Goal: Transaction & Acquisition: Book appointment/travel/reservation

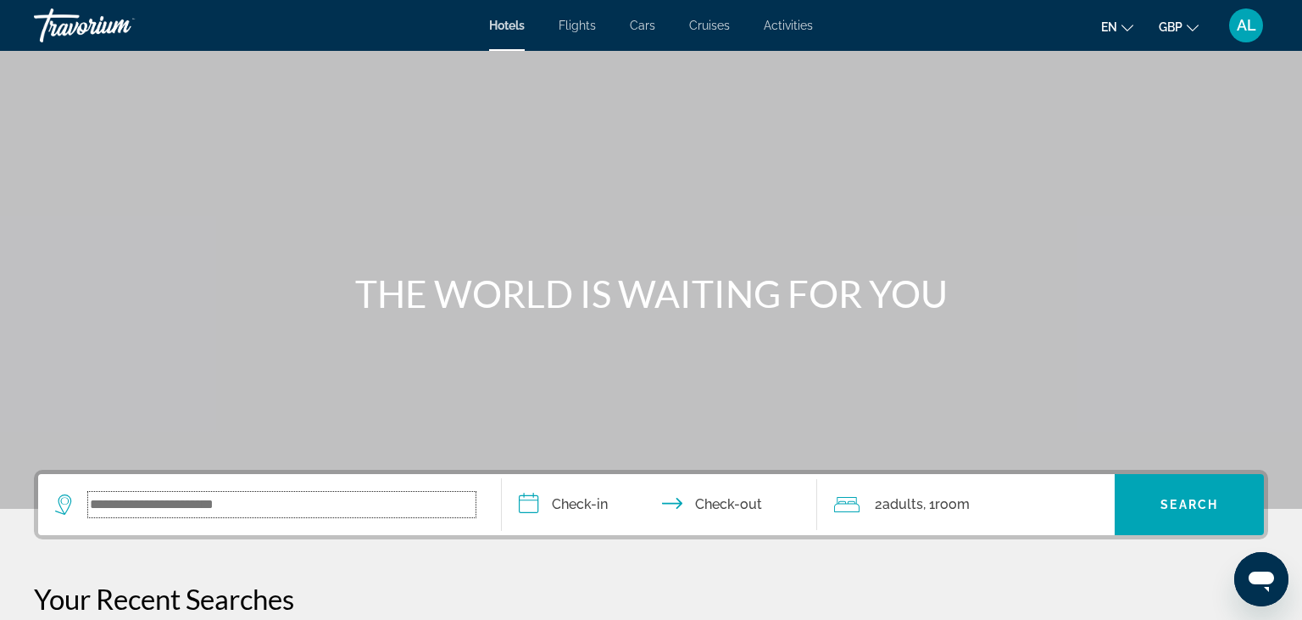
click at [196, 498] on input "Search widget" at bounding box center [281, 504] width 387 height 25
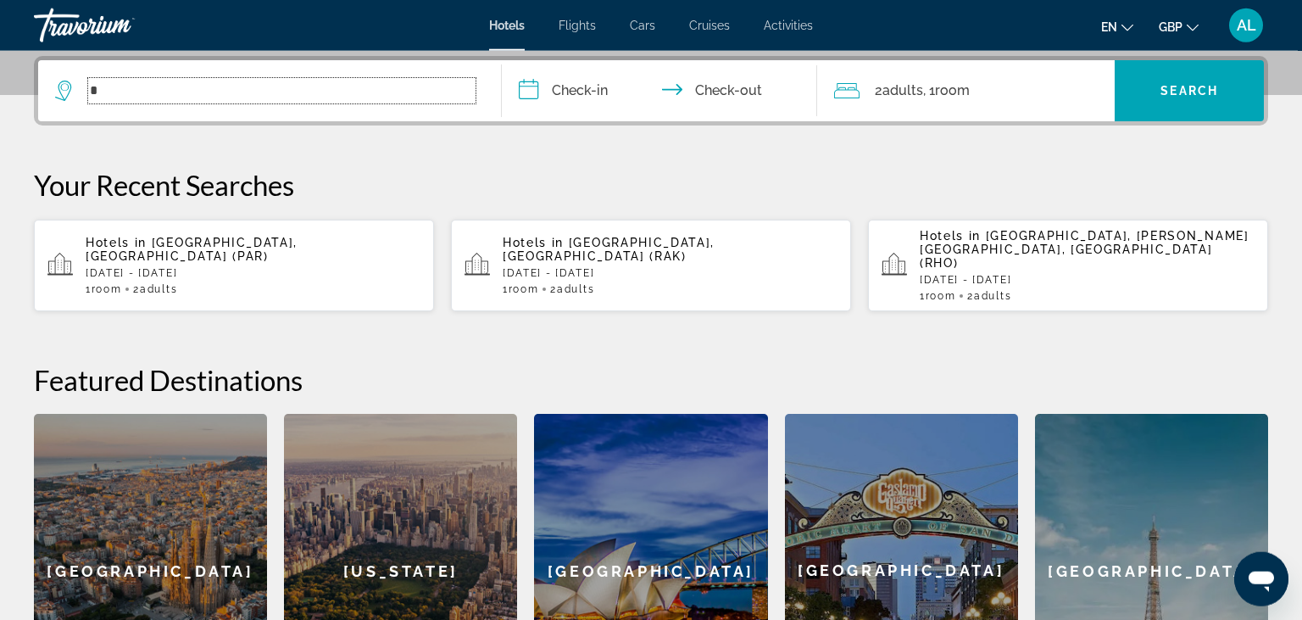
scroll to position [414, 0]
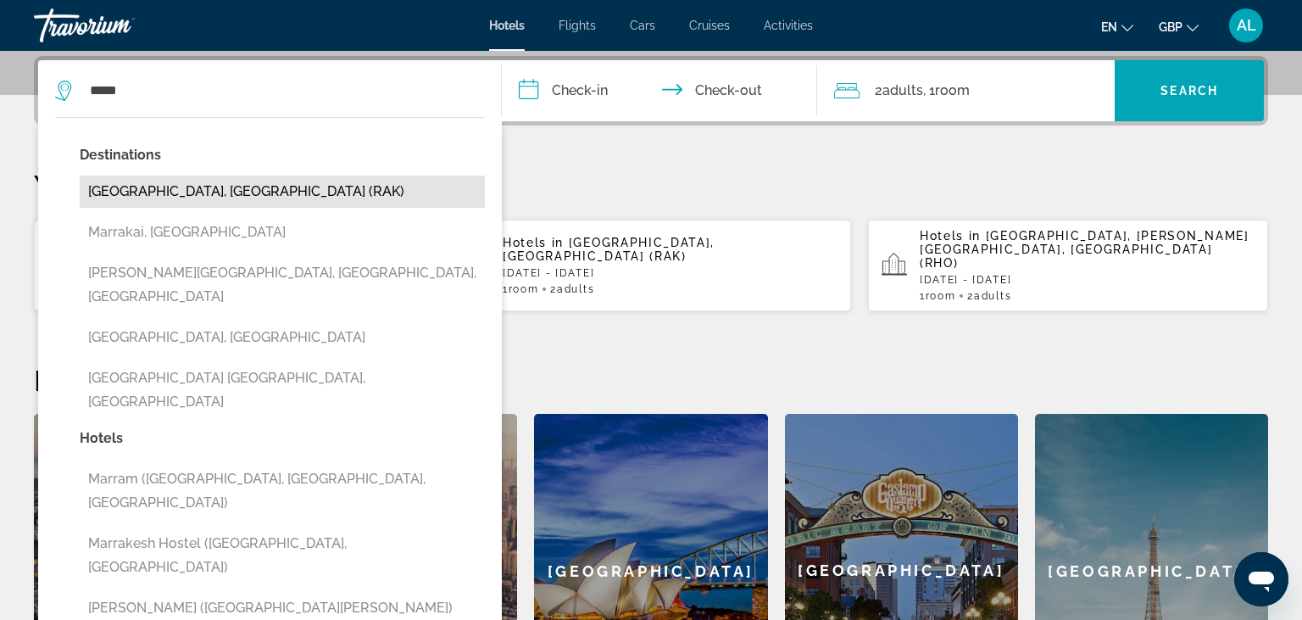
click at [246, 205] on button "[GEOGRAPHIC_DATA], [GEOGRAPHIC_DATA] (RAK)" at bounding box center [282, 191] width 405 height 32
type input "**********"
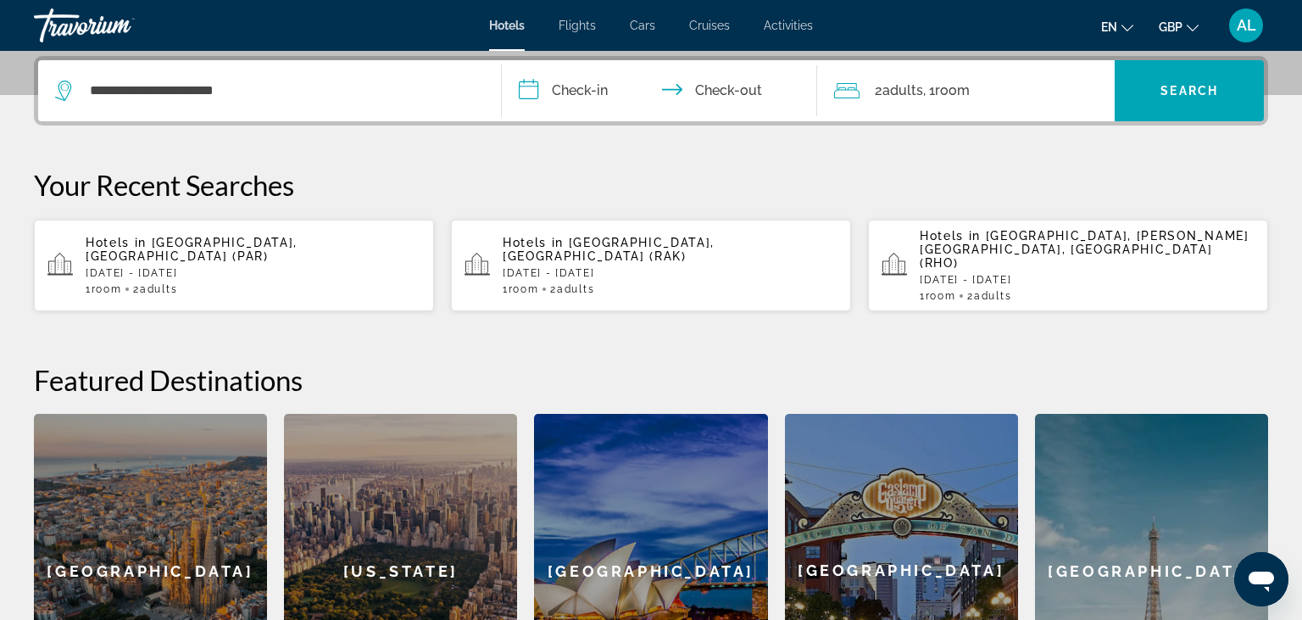
click at [571, 103] on input "**********" at bounding box center [663, 93] width 322 height 66
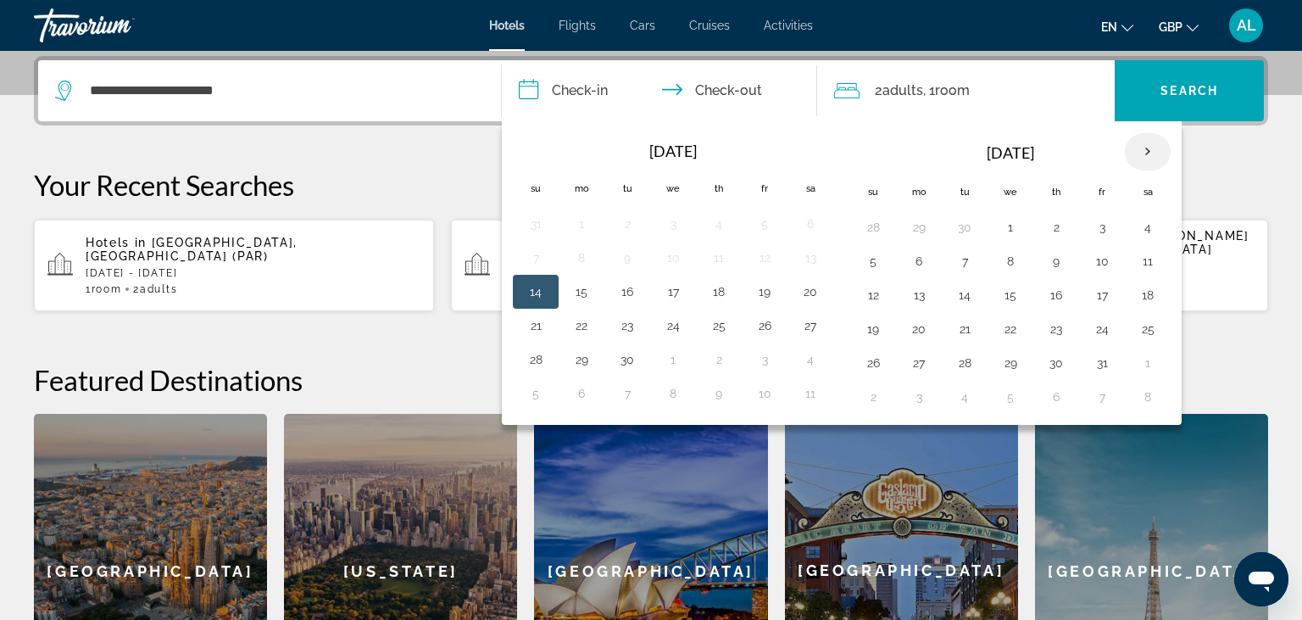
click at [1143, 162] on th "Next month" at bounding box center [1148, 151] width 46 height 37
click at [874, 287] on button "9" at bounding box center [873, 295] width 27 height 24
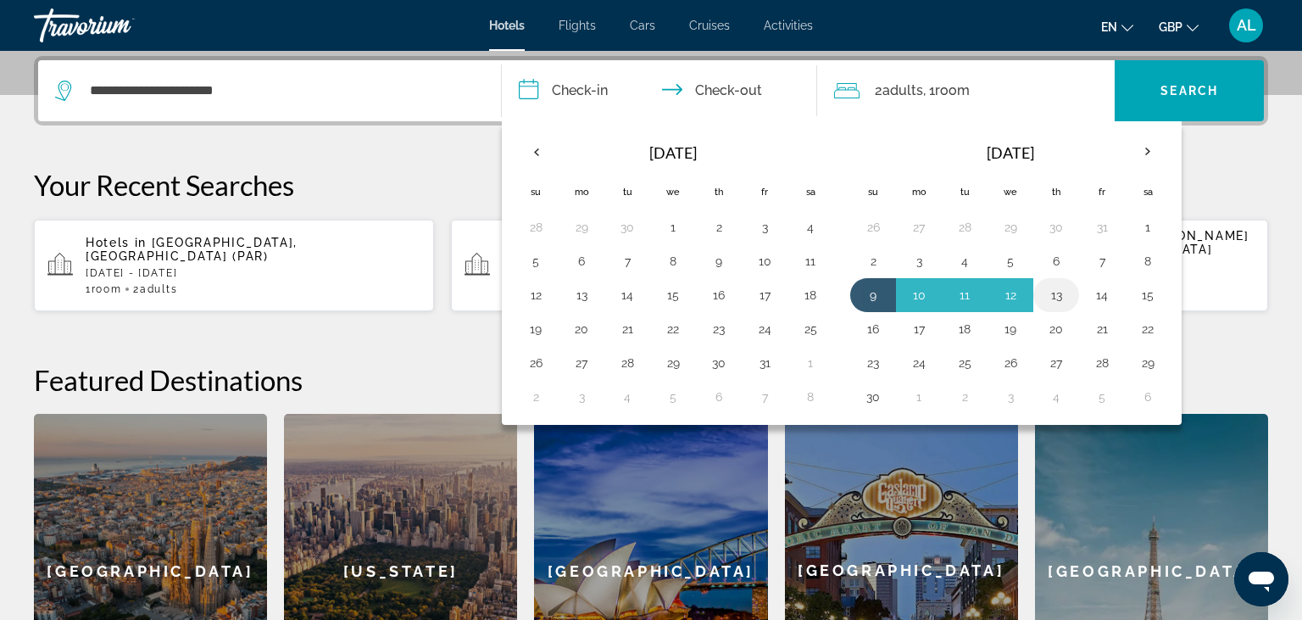
click at [1064, 297] on button "13" at bounding box center [1056, 295] width 27 height 24
type input "**********"
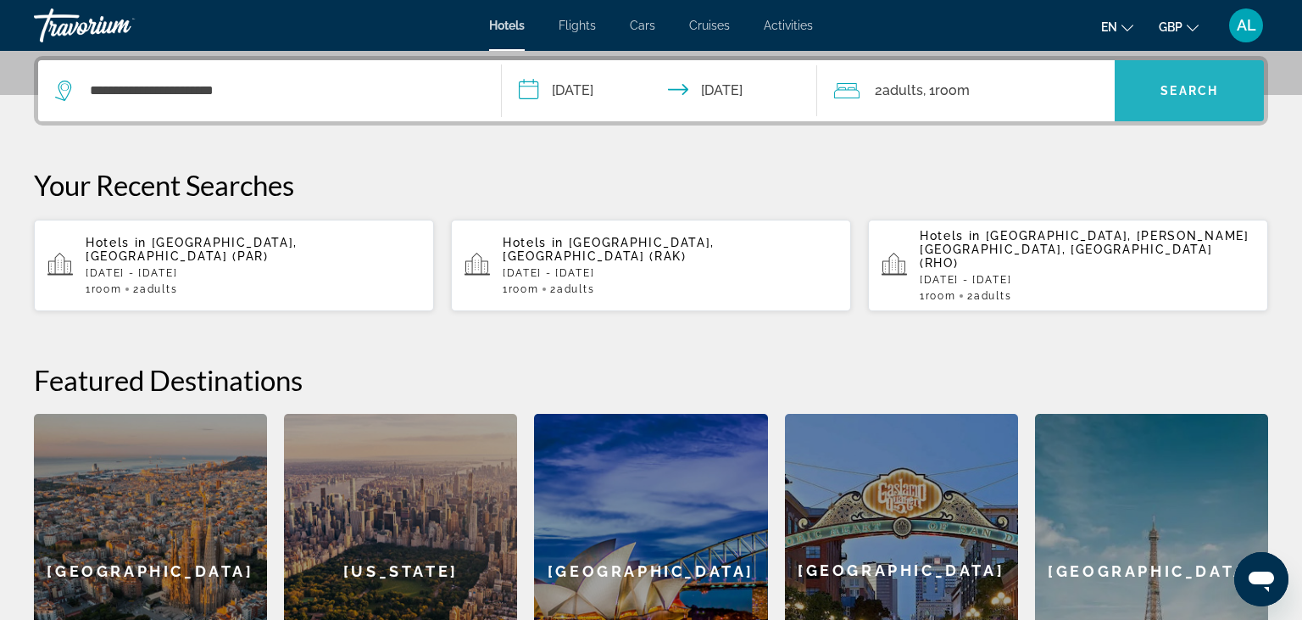
click at [1146, 97] on span "Search widget" at bounding box center [1189, 90] width 149 height 41
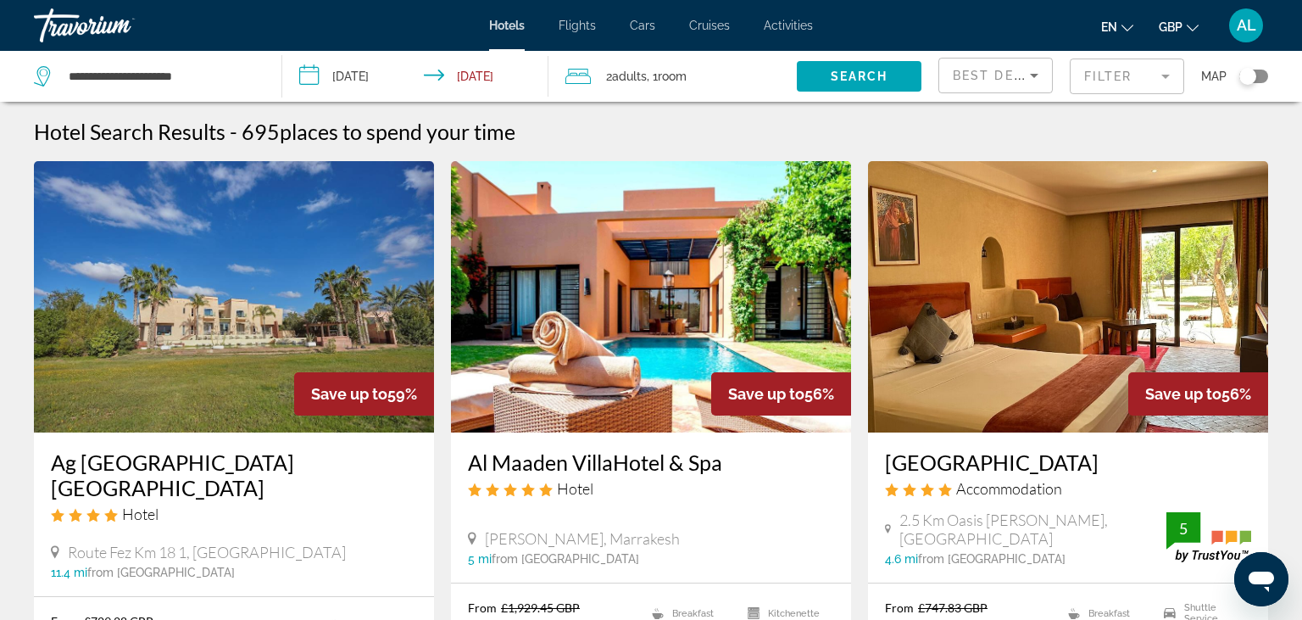
click at [1127, 92] on mat-form-field "Filter" at bounding box center [1127, 76] width 114 height 36
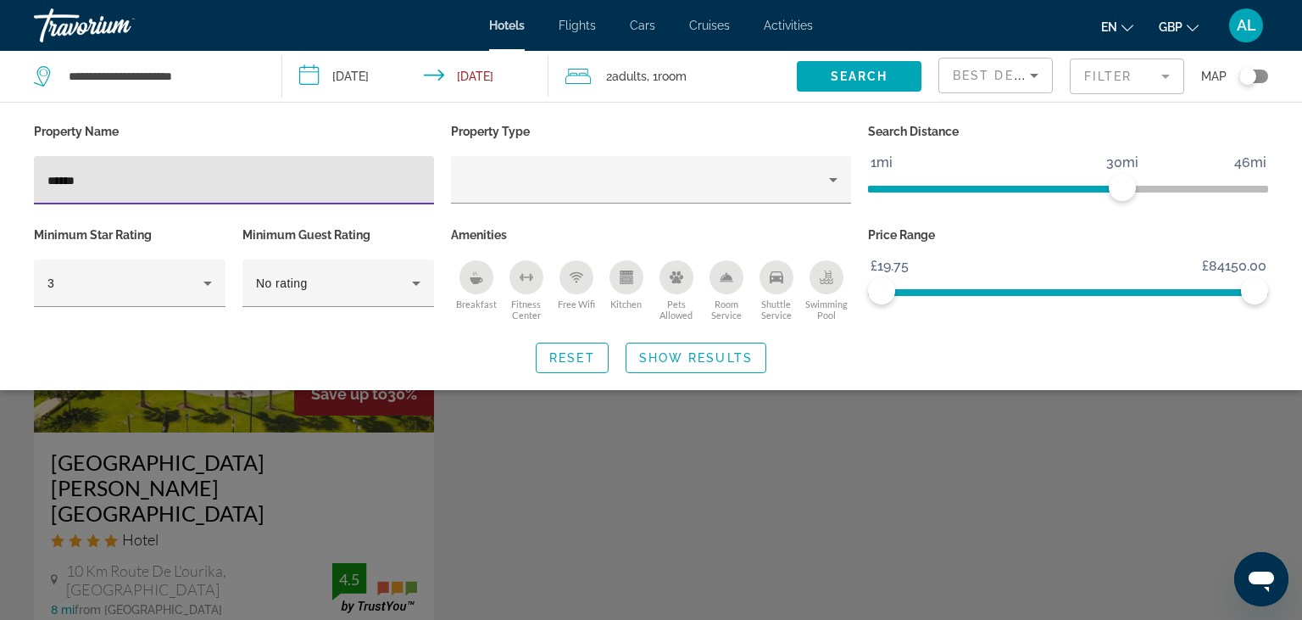
type input "******"
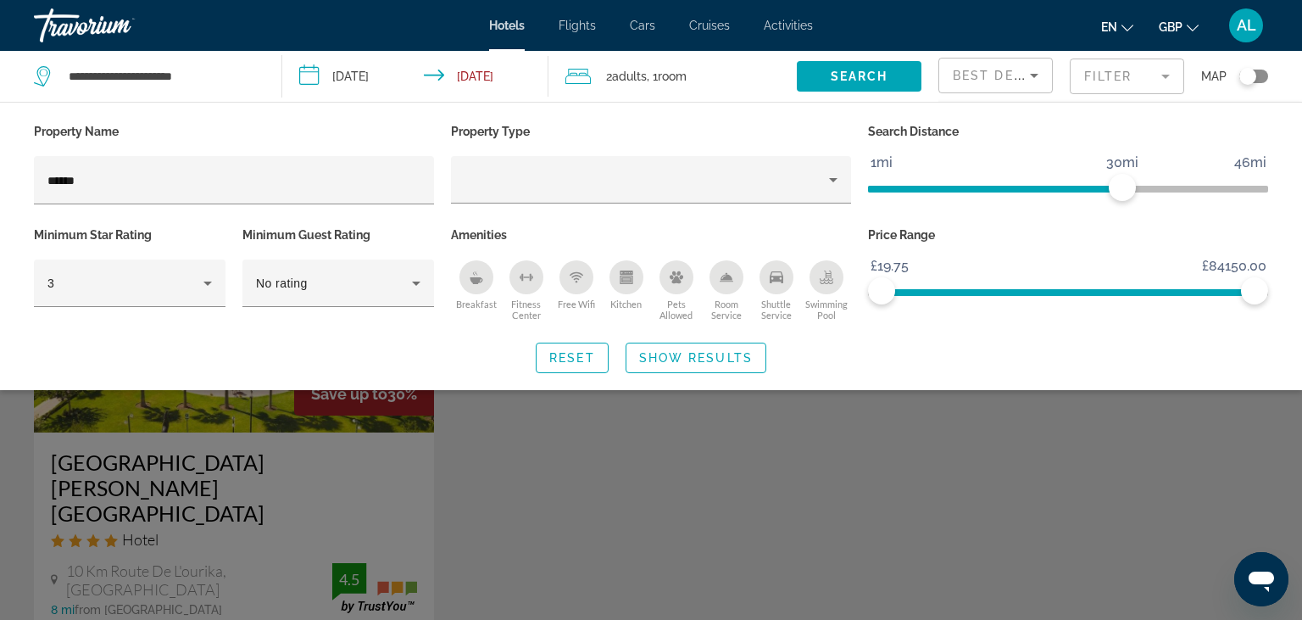
click at [670, 512] on div "Search widget" at bounding box center [651, 436] width 1302 height 365
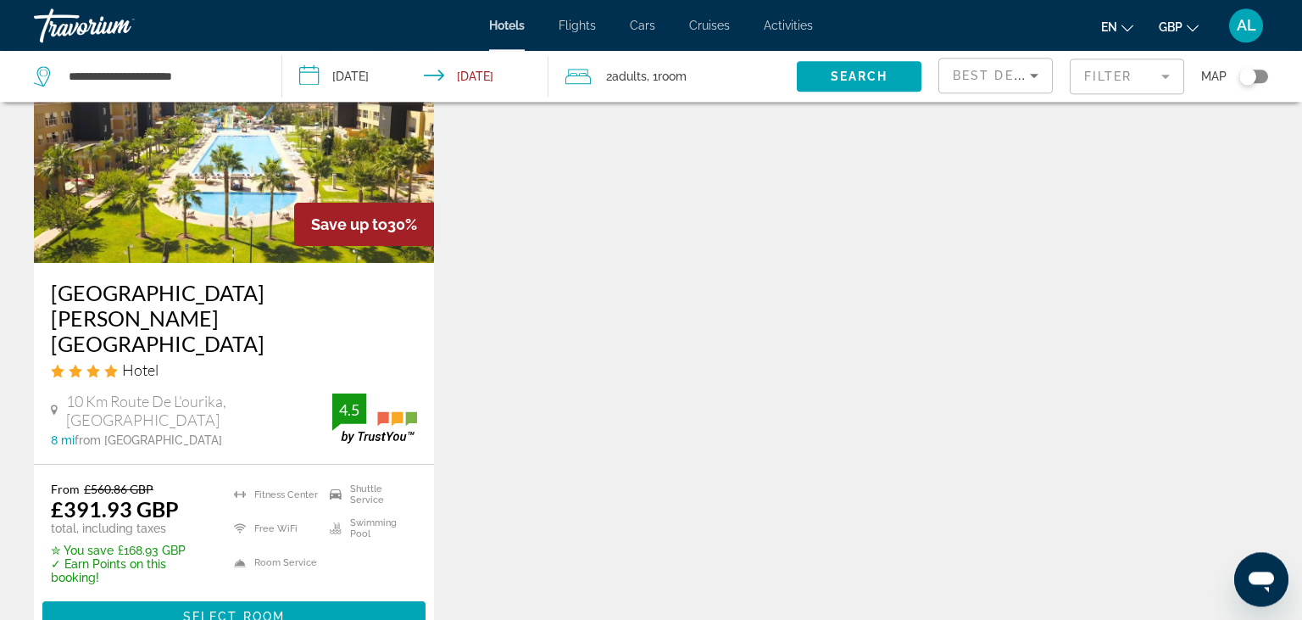
scroll to position [170, 0]
click at [220, 609] on span "Select Room" at bounding box center [234, 616] width 102 height 14
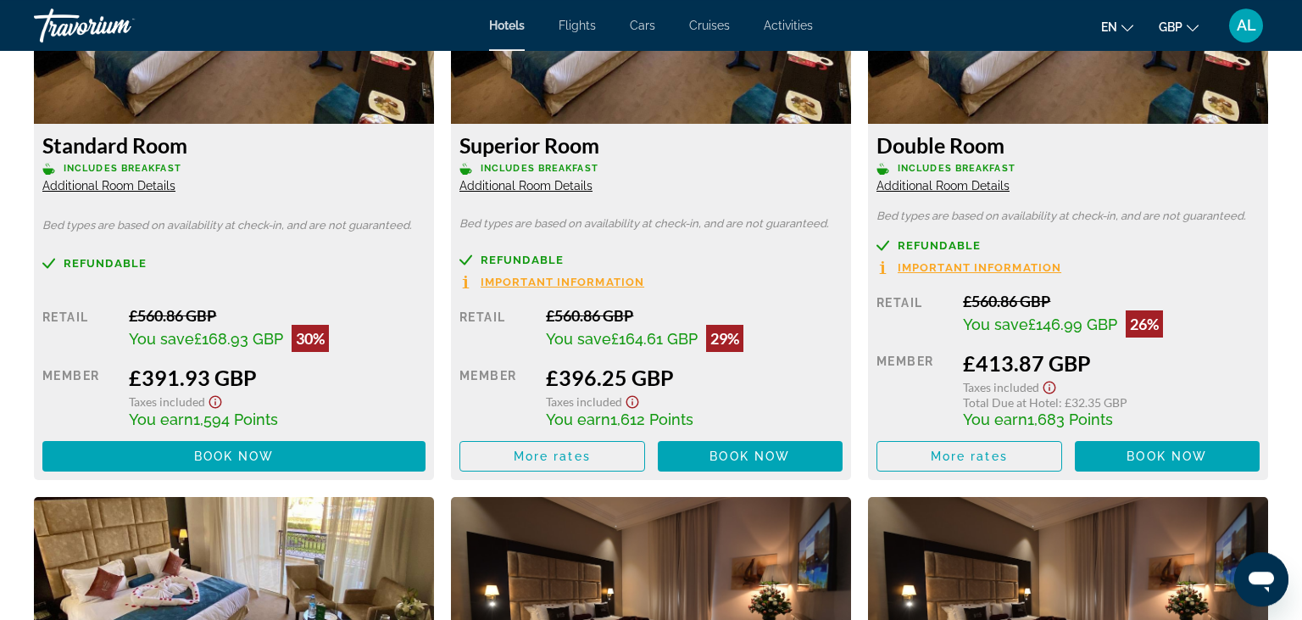
scroll to position [2459, 0]
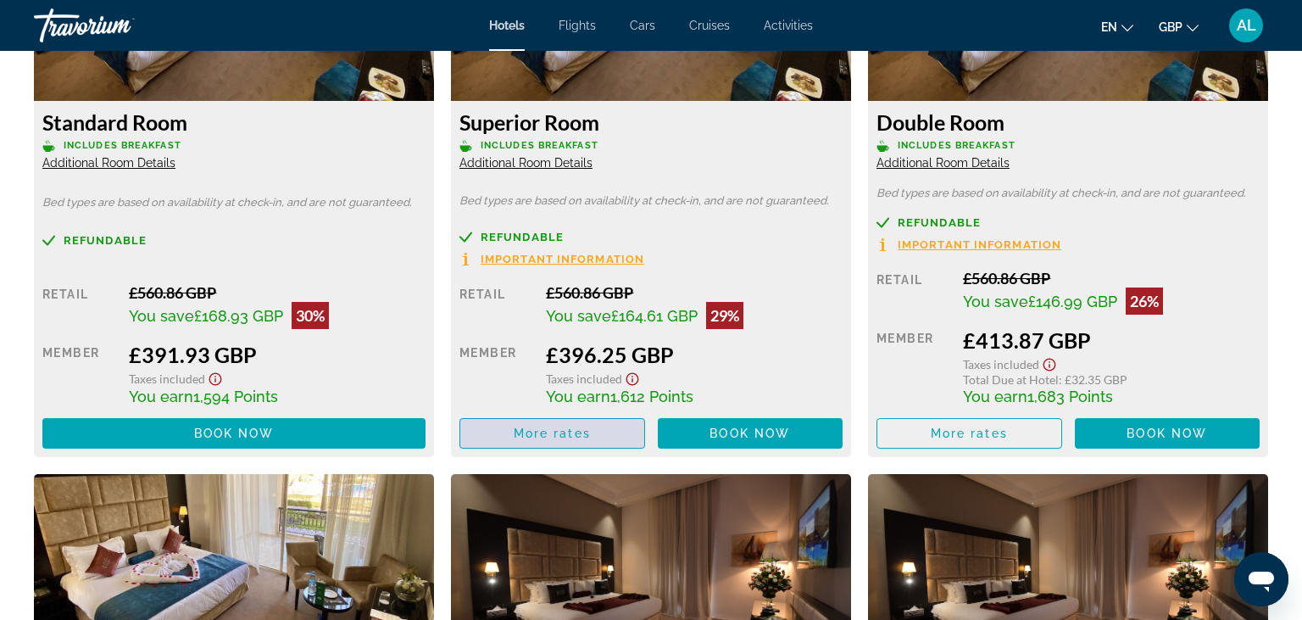
click at [558, 432] on span "More rates" at bounding box center [552, 433] width 77 height 14
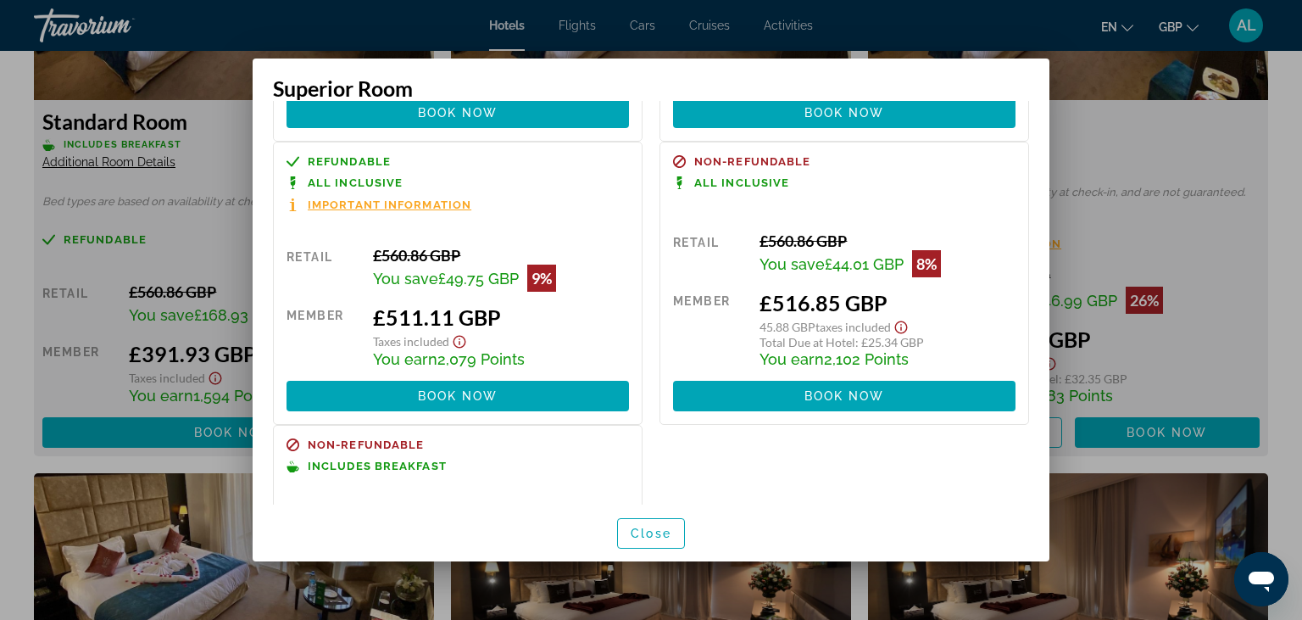
scroll to position [262, 0]
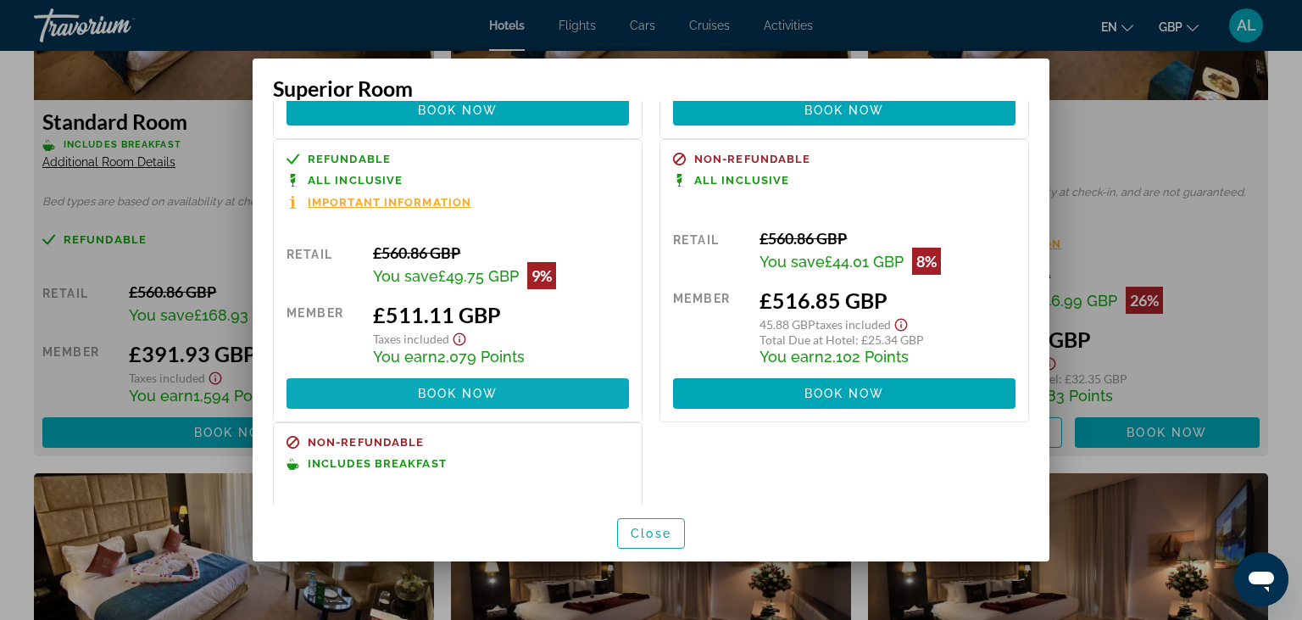
click at [520, 398] on span at bounding box center [458, 393] width 342 height 41
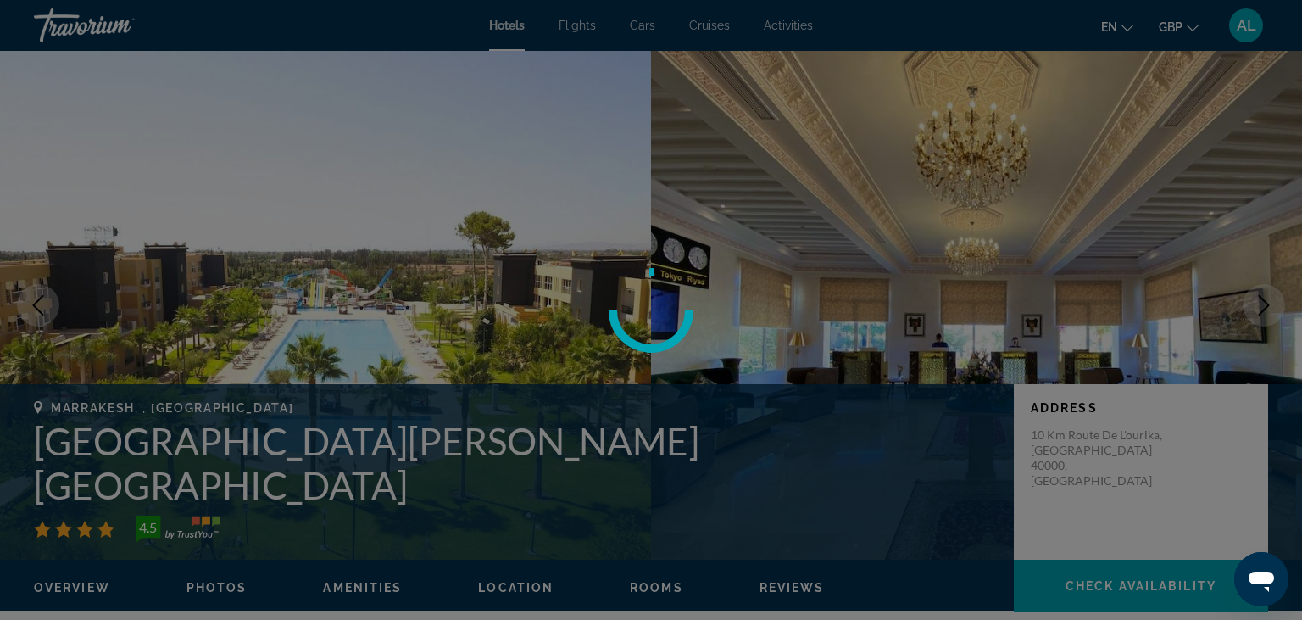
scroll to position [2459, 0]
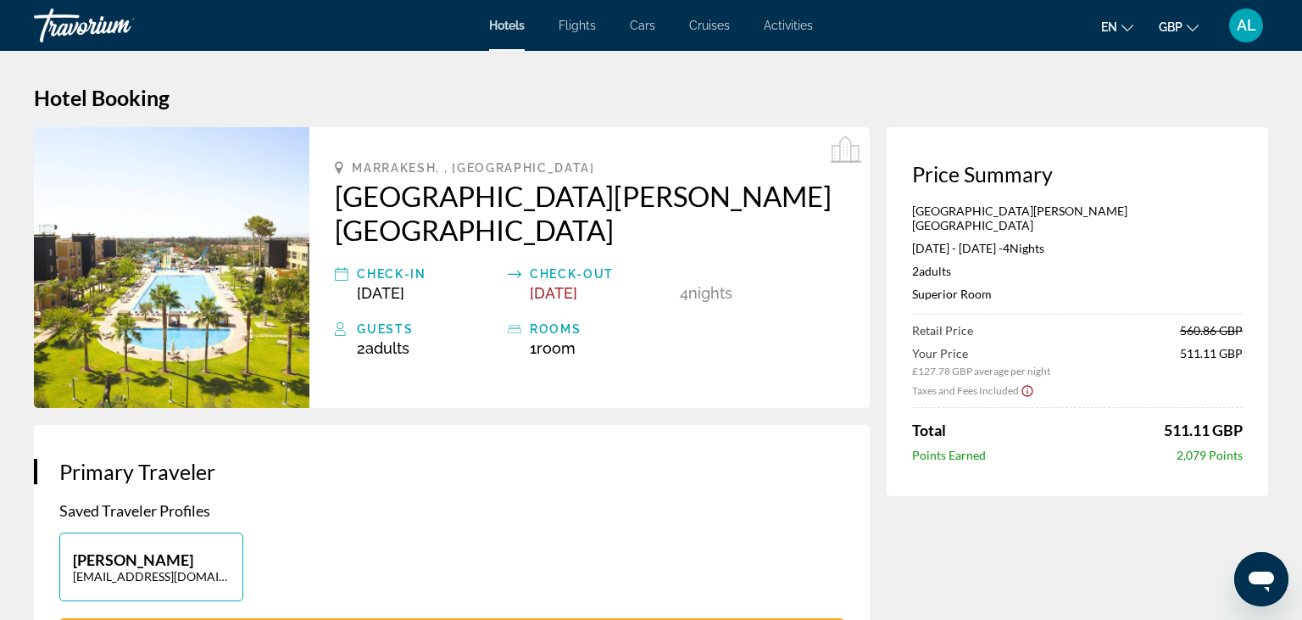
click at [1025, 383] on icon "Show Taxes and Fees disclaimer" at bounding box center [1028, 390] width 14 height 15
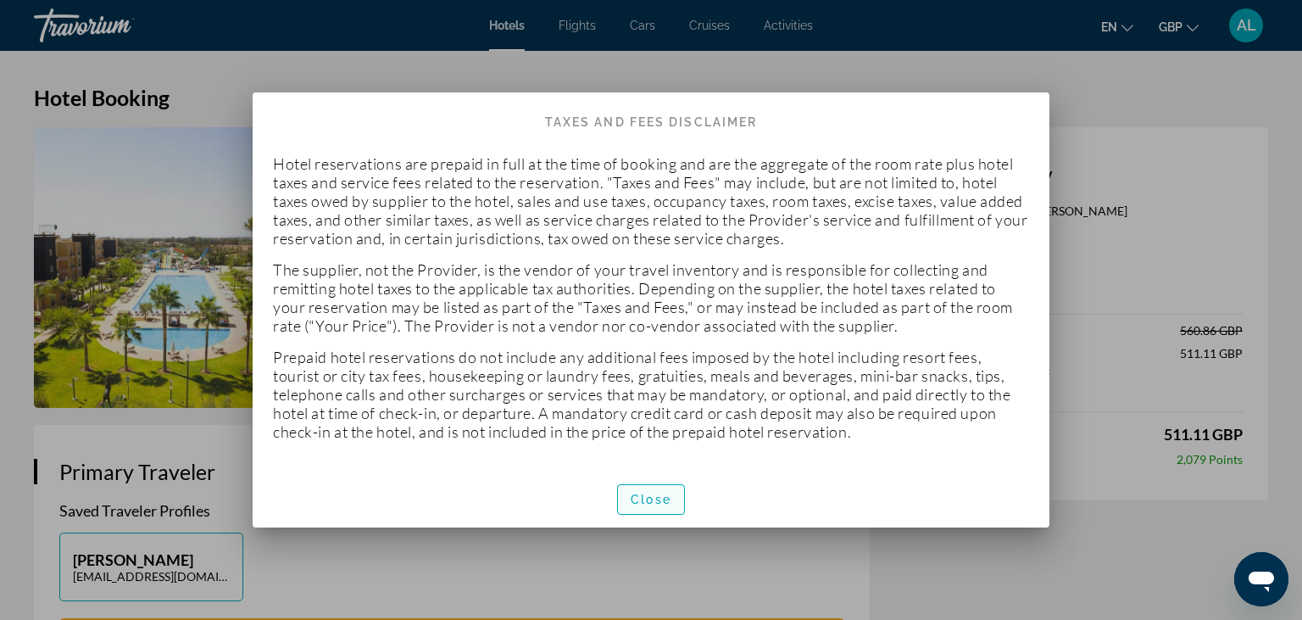
click at [643, 509] on span "button" at bounding box center [651, 499] width 66 height 41
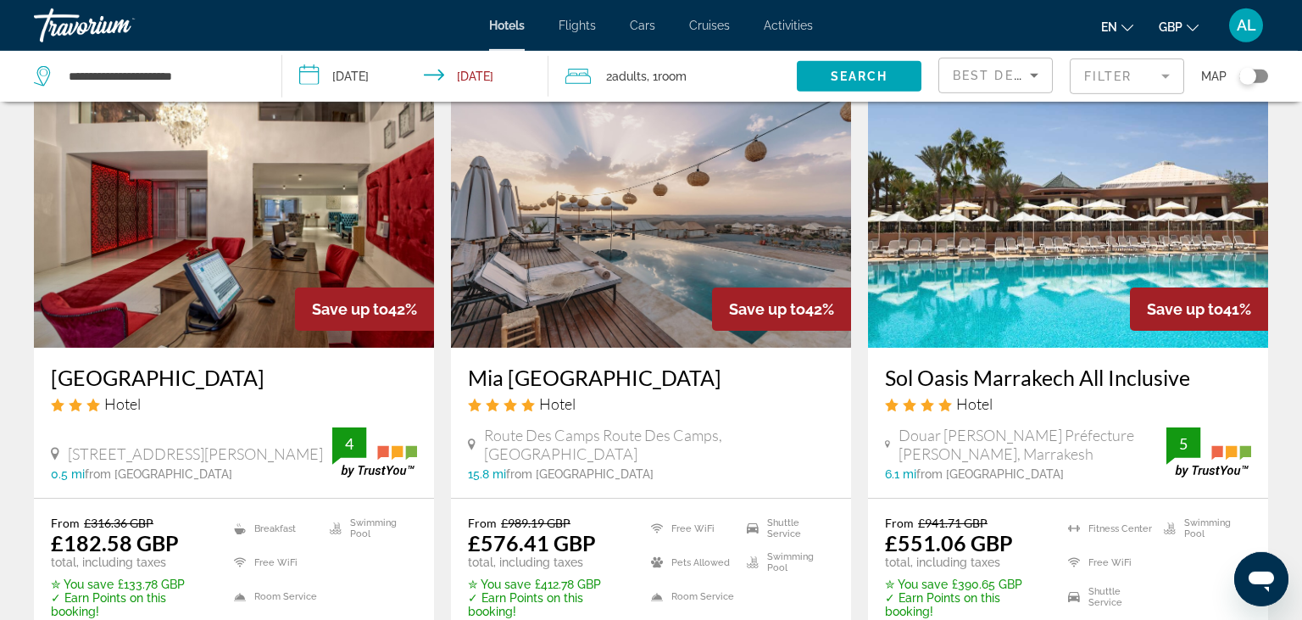
scroll to position [2123, 0]
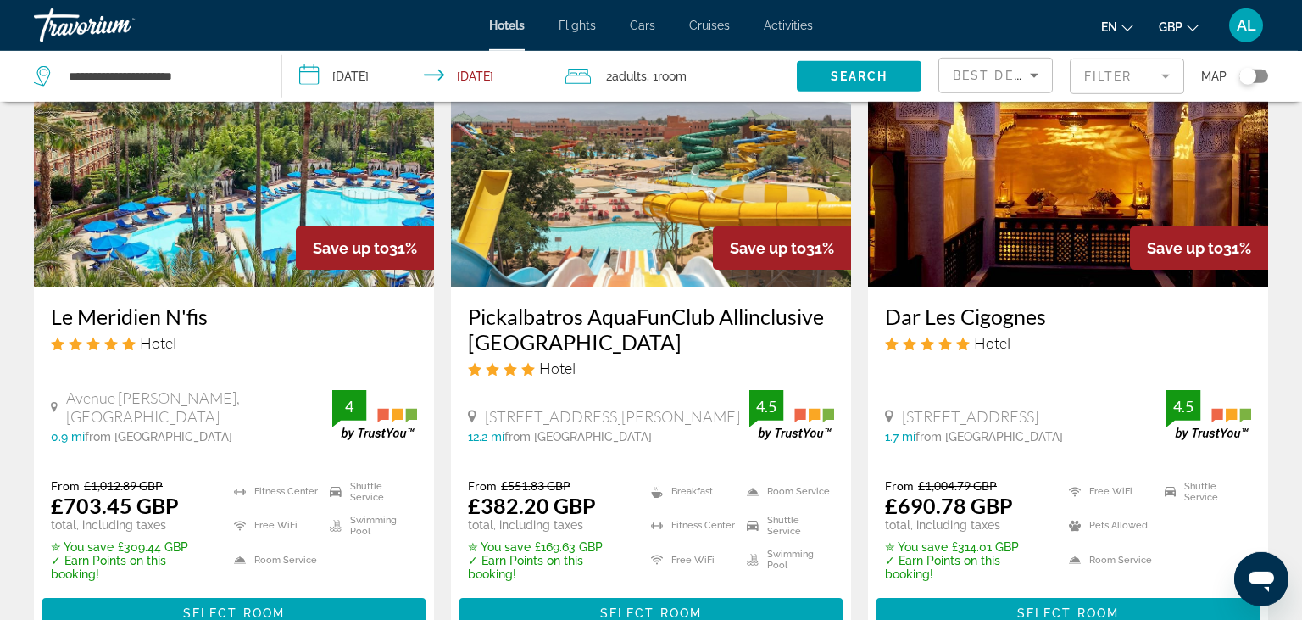
scroll to position [2167, 0]
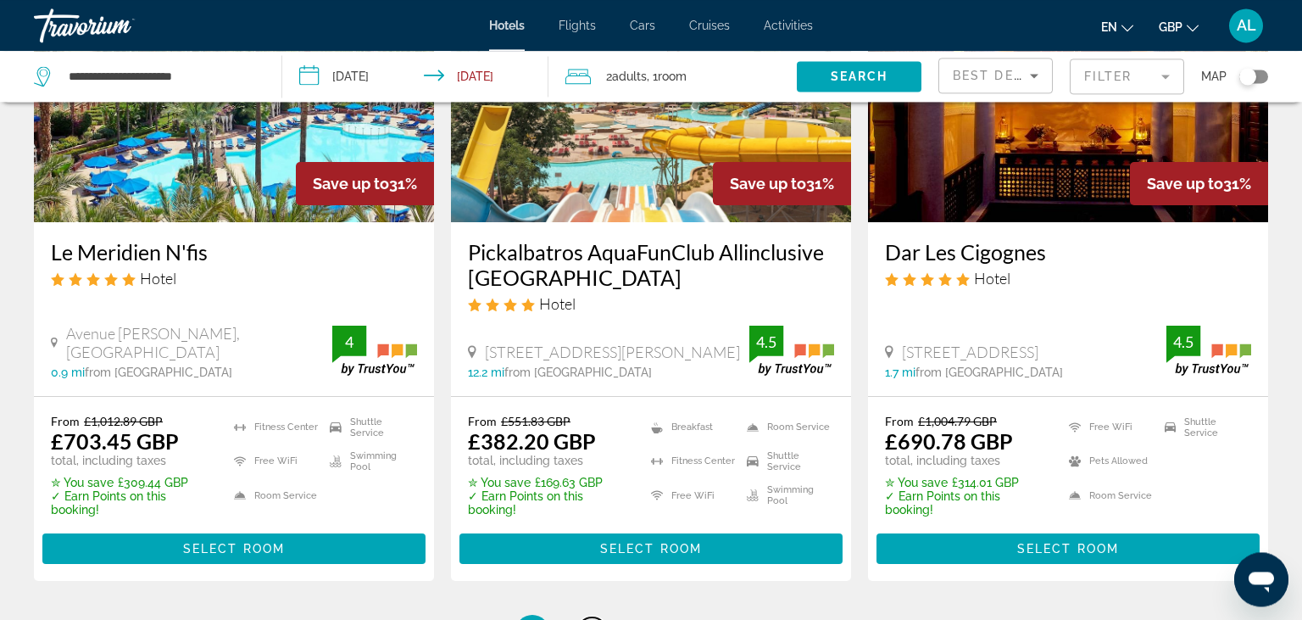
click at [585, 617] on link "page 3" at bounding box center [592, 632] width 30 height 30
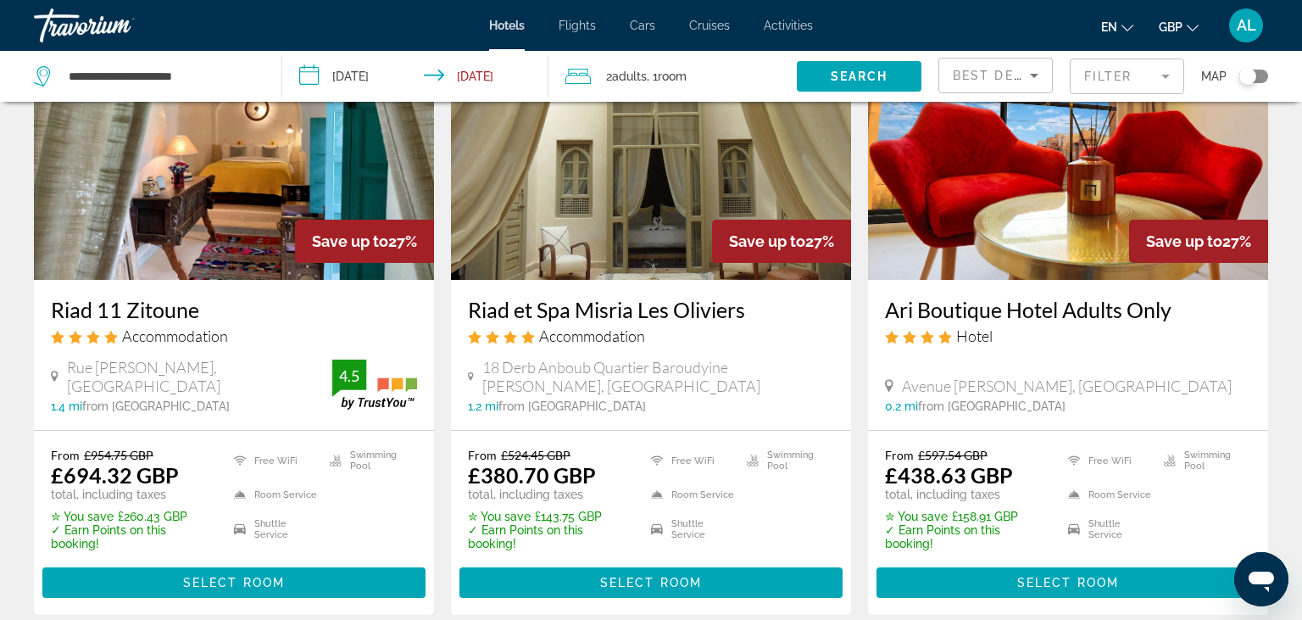
scroll to position [2397, 0]
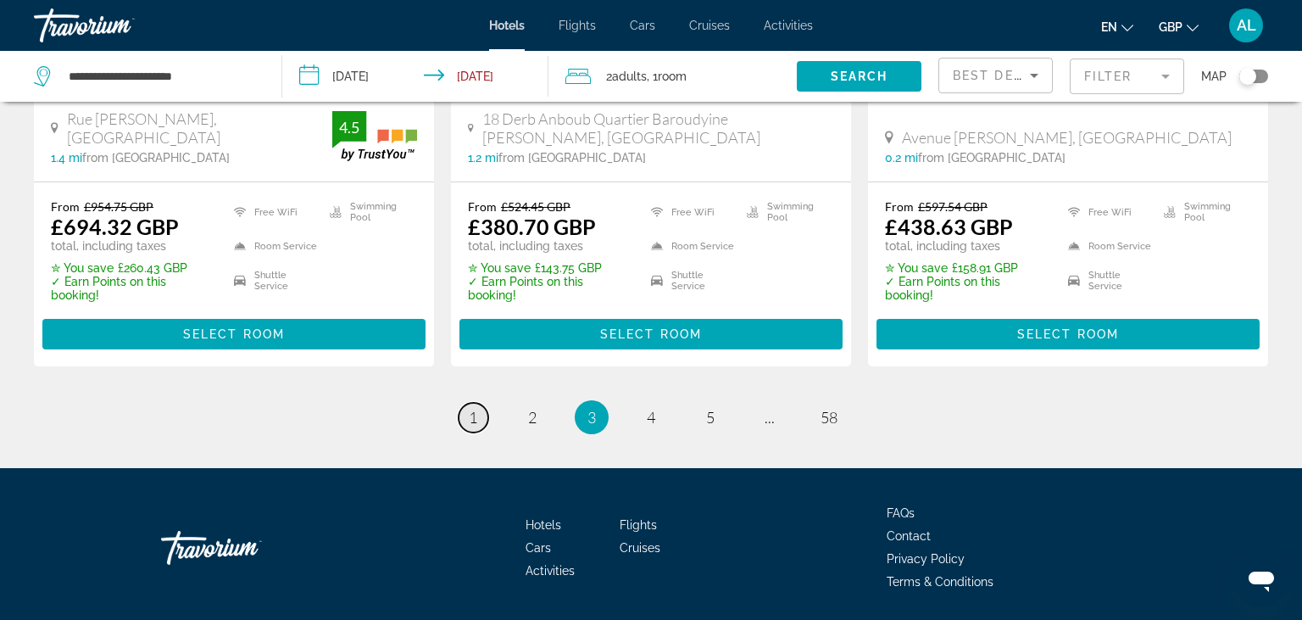
click at [476, 408] on span "1" at bounding box center [473, 417] width 8 height 19
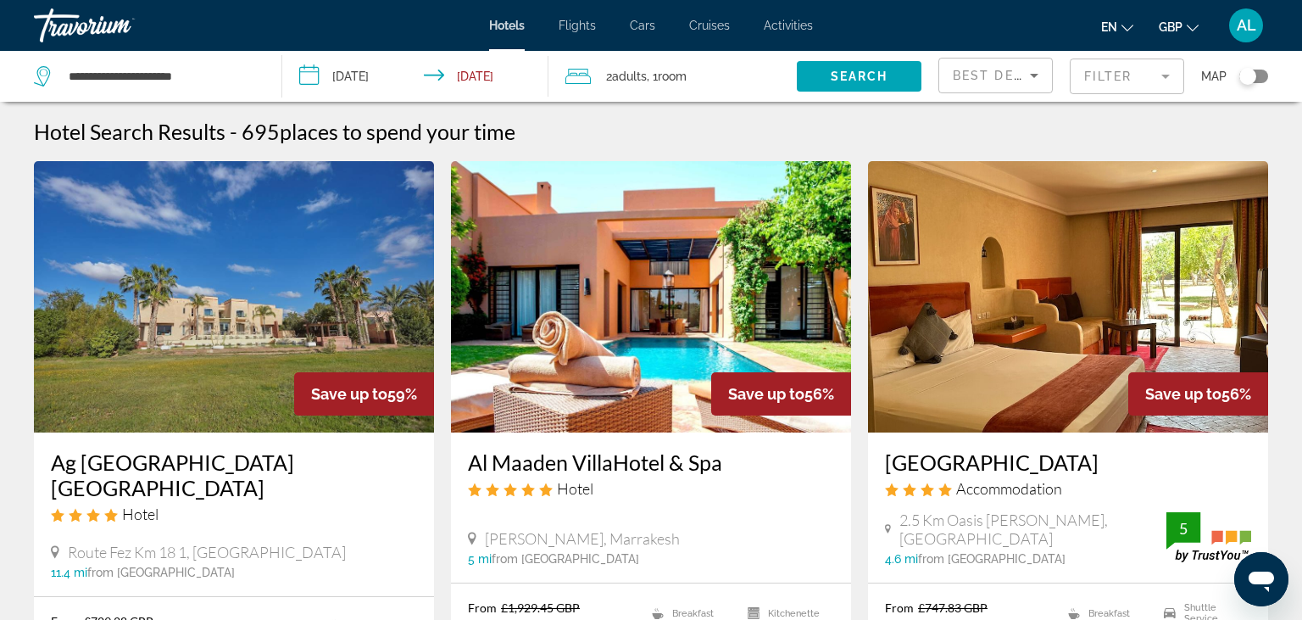
click at [1086, 65] on mat-form-field "Filter" at bounding box center [1127, 76] width 114 height 36
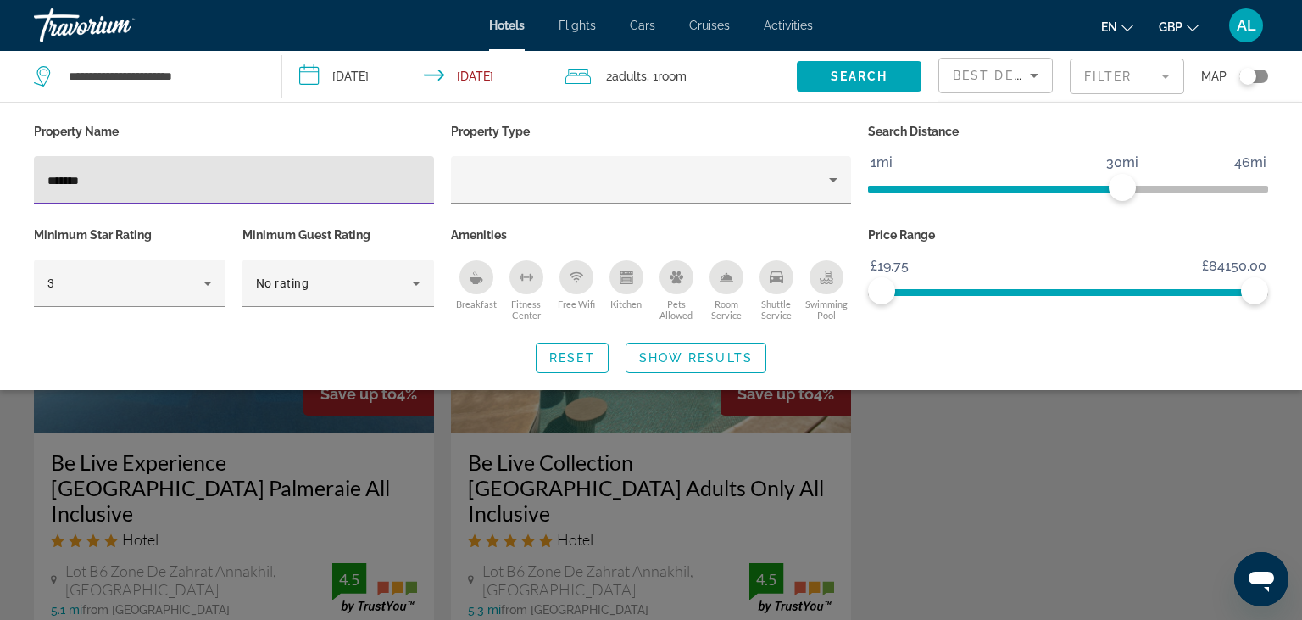
type input "*******"
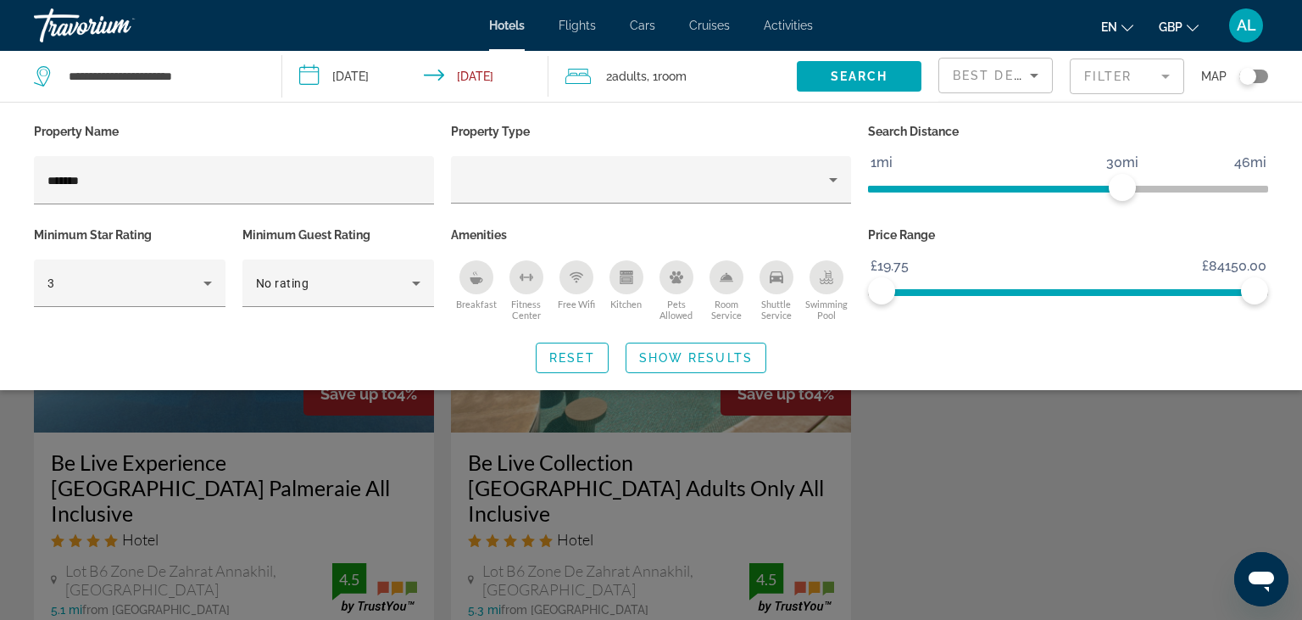
click at [0, 488] on div "Search widget" at bounding box center [651, 436] width 1302 height 365
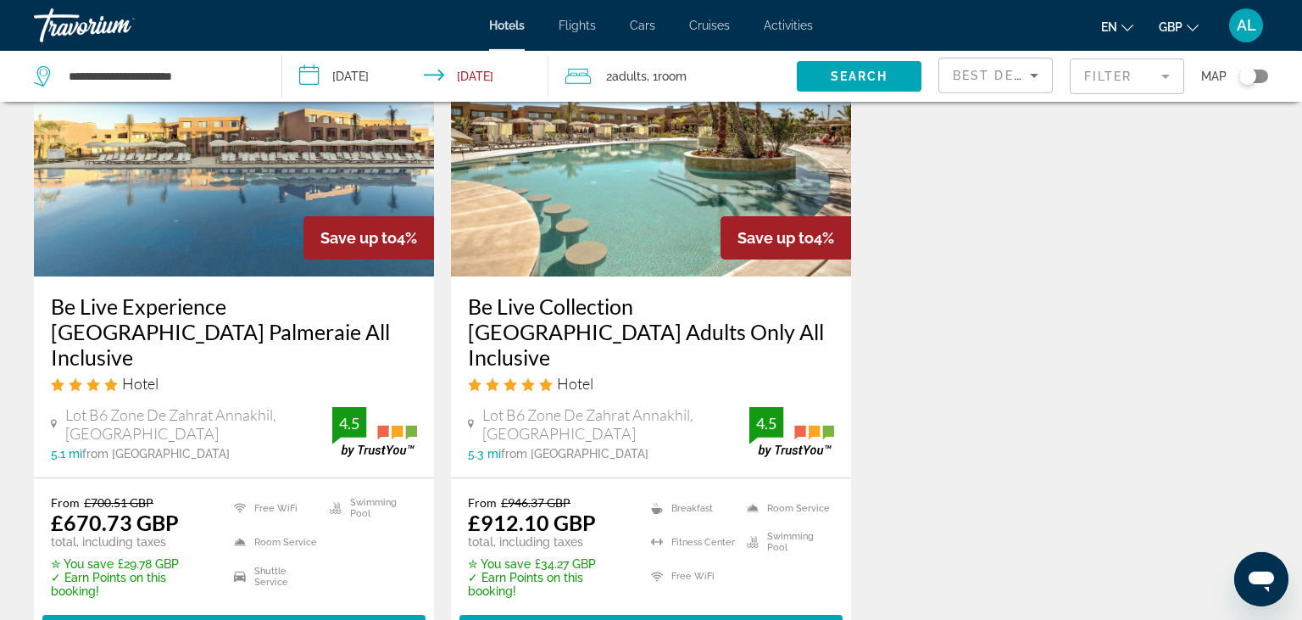
scroll to position [158, 0]
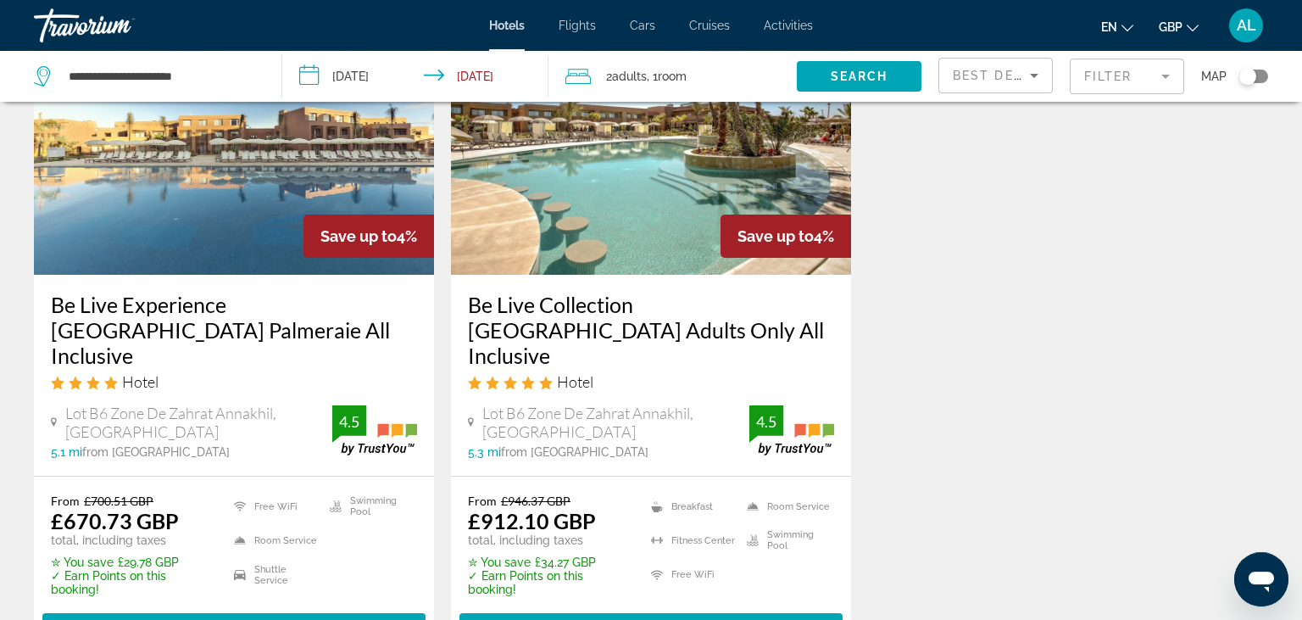
click at [1097, 73] on mat-form-field "Filter" at bounding box center [1127, 76] width 114 height 36
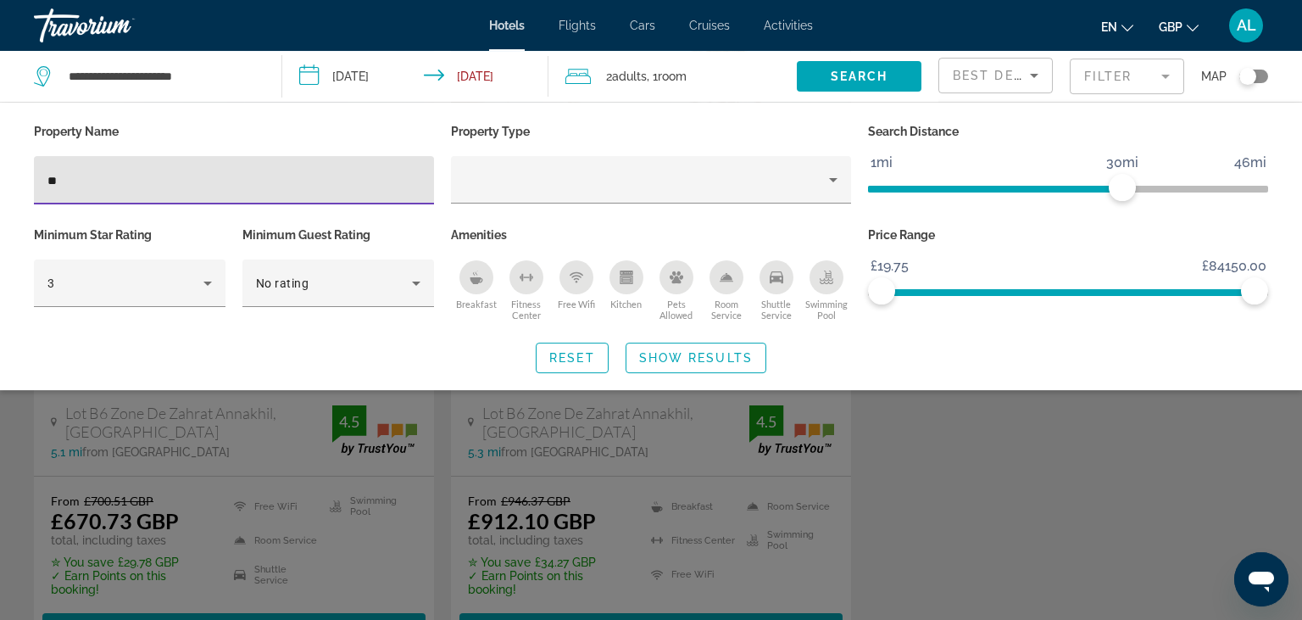
type input "*"
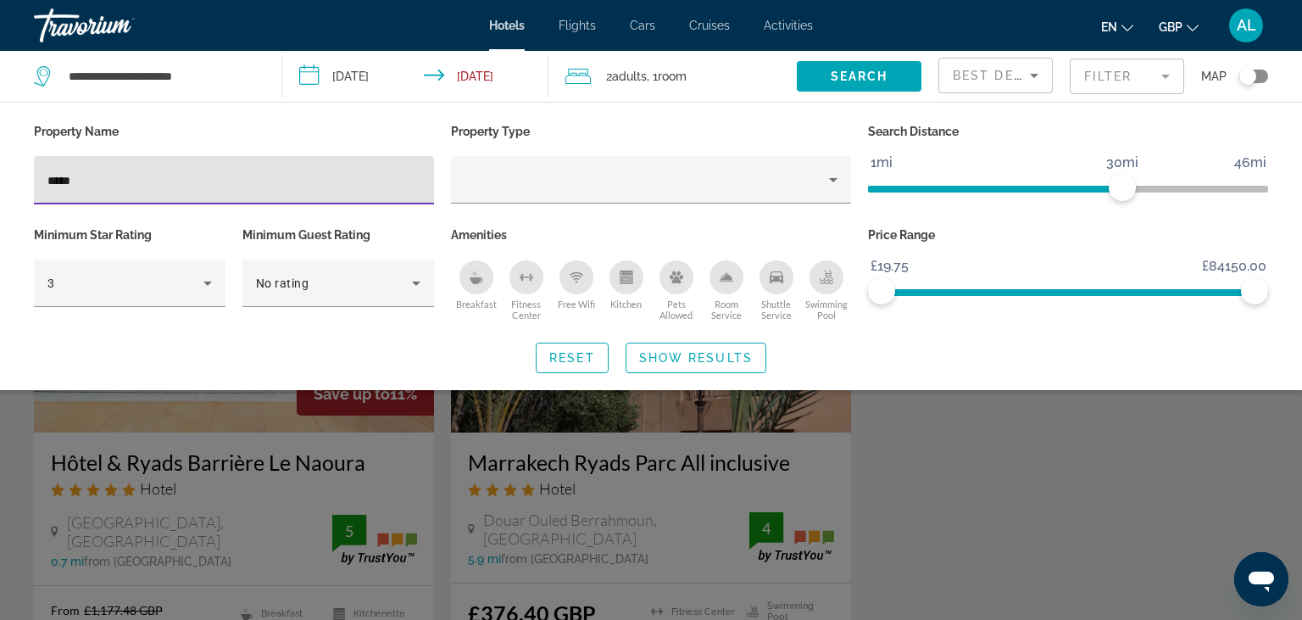
type input "*****"
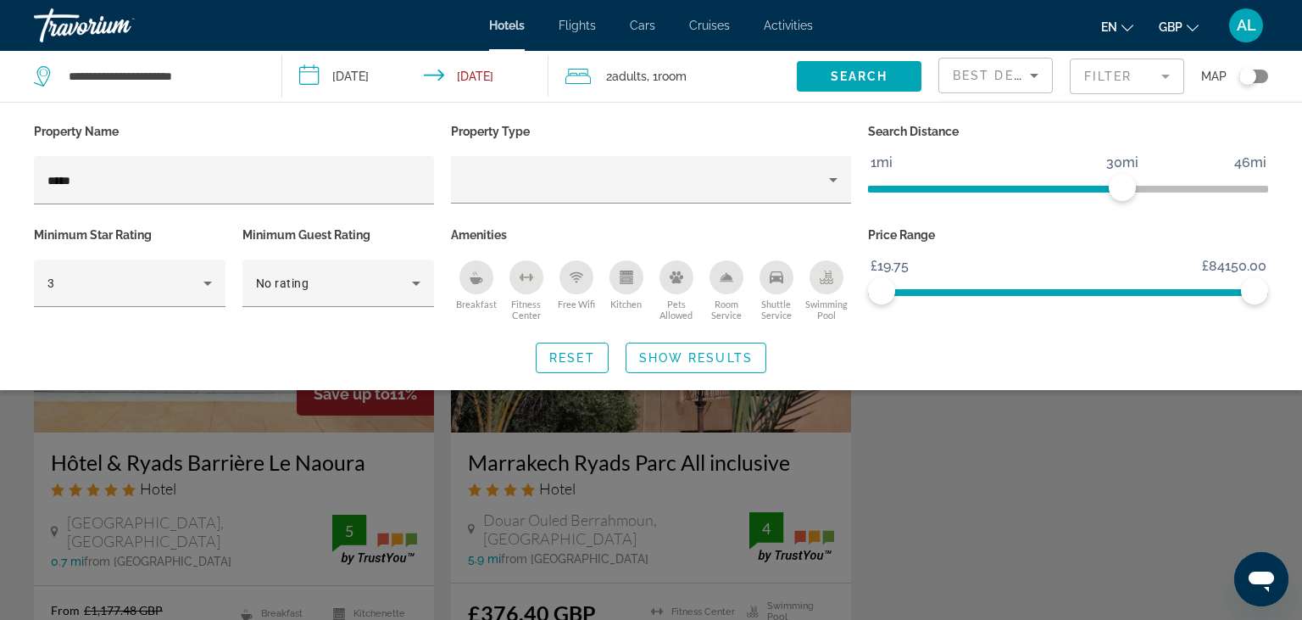
click at [1012, 499] on div "Search widget" at bounding box center [651, 436] width 1302 height 365
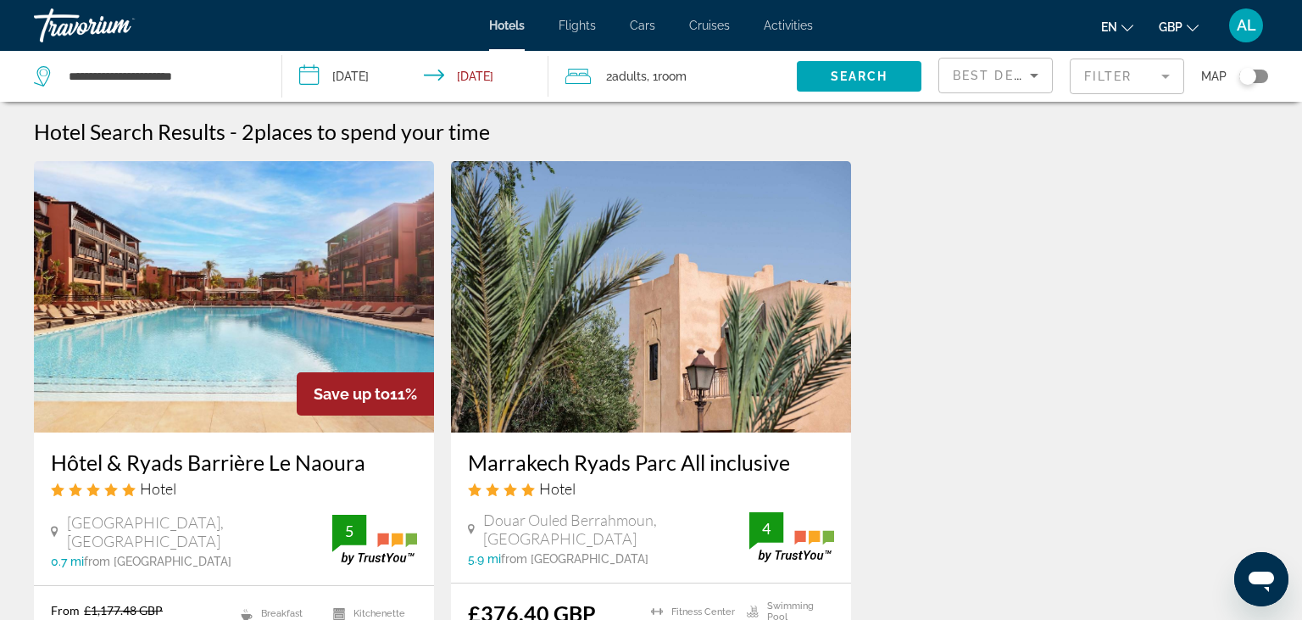
click at [646, 332] on img "Main content" at bounding box center [651, 296] width 400 height 271
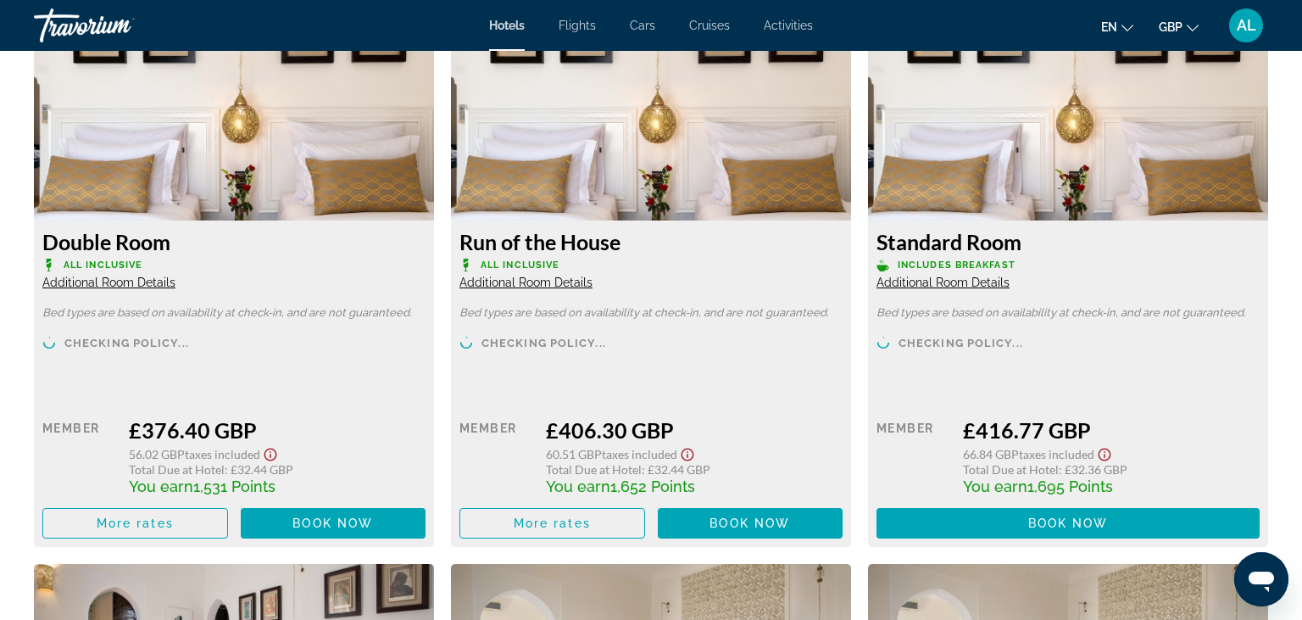
scroll to position [2346, 0]
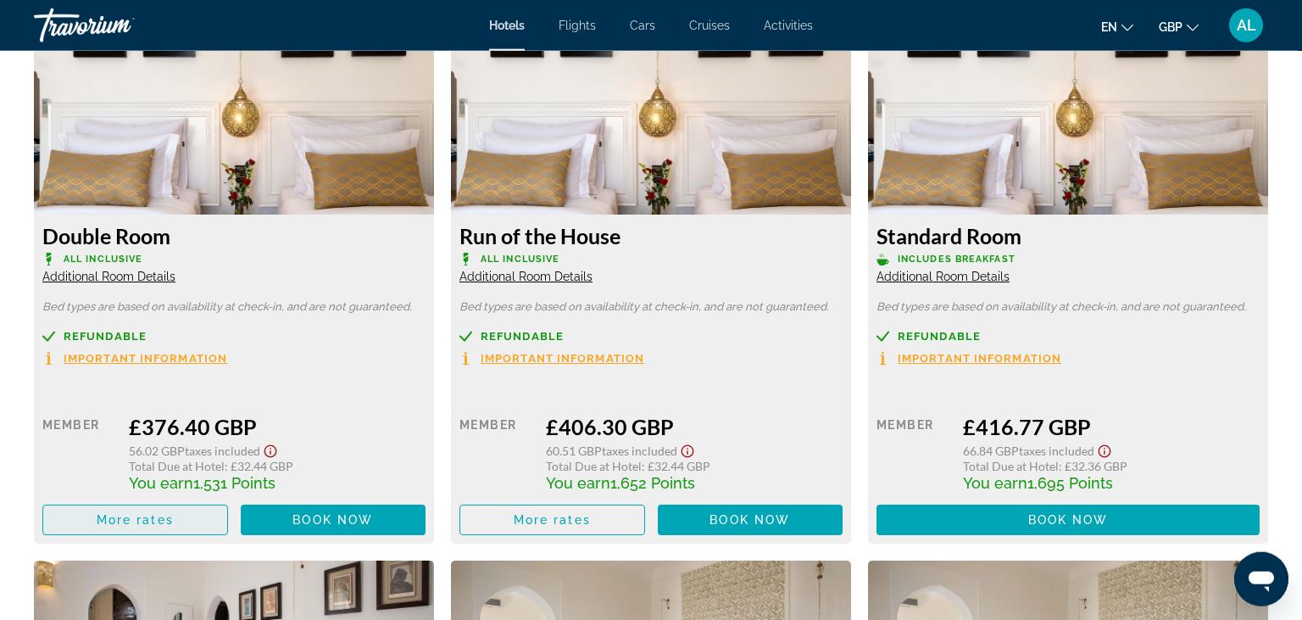
click at [164, 515] on span "More rates" at bounding box center [135, 520] width 77 height 14
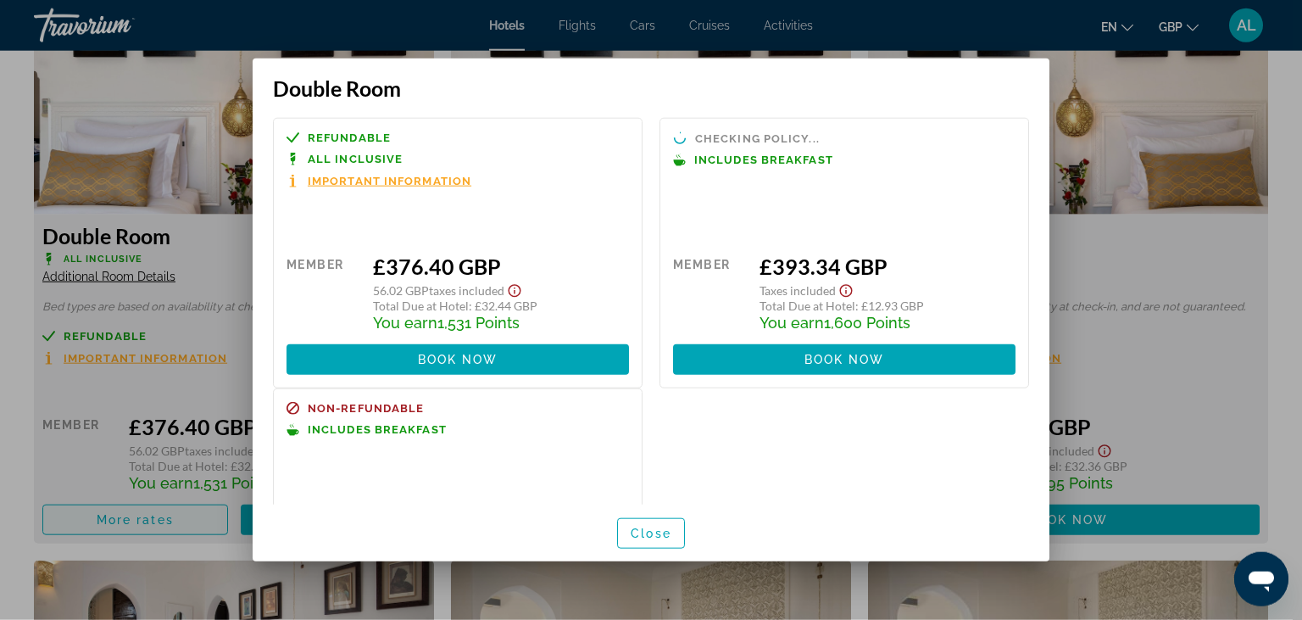
scroll to position [0, 0]
click at [636, 538] on span "Close" at bounding box center [651, 533] width 41 height 14
